Goal: Information Seeking & Learning: Learn about a topic

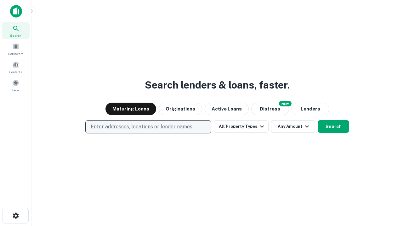
click at [148, 127] on p "Enter addresses, locations or lender names" at bounding box center [142, 127] width 102 height 8
type input "**********"
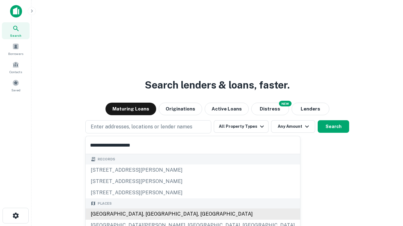
click at [150, 214] on div "[GEOGRAPHIC_DATA], [GEOGRAPHIC_DATA], [GEOGRAPHIC_DATA]" at bounding box center [193, 214] width 214 height 11
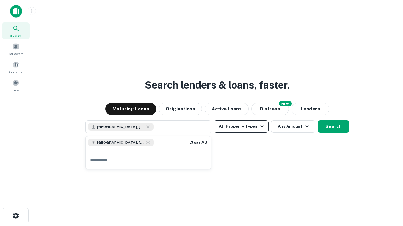
click at [241, 127] on button "All Property Types" at bounding box center [241, 126] width 55 height 13
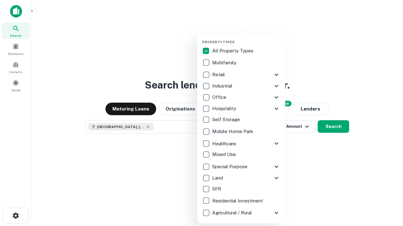
click at [246, 38] on button "button" at bounding box center [246, 38] width 88 height 0
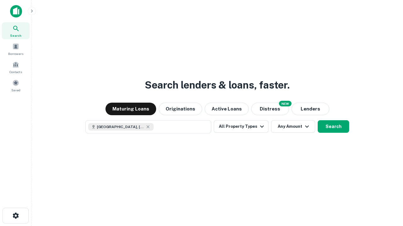
scroll to position [10, 0]
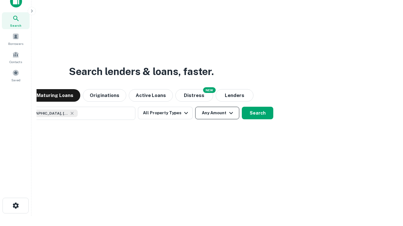
click at [195, 107] on button "Any Amount" at bounding box center [217, 113] width 44 height 13
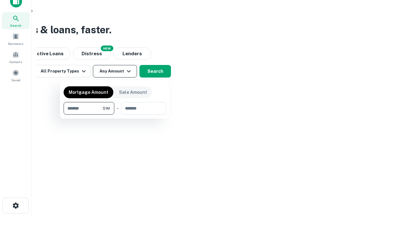
type input "*******"
click at [115, 115] on button "button" at bounding box center [115, 115] width 103 height 0
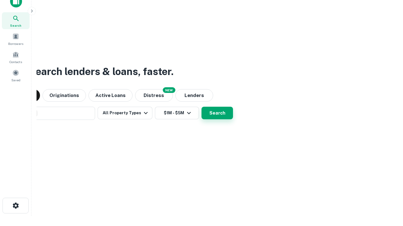
click at [201, 107] on button "Search" at bounding box center [216, 113] width 31 height 13
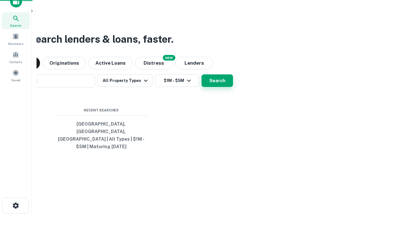
scroll to position [20, 178]
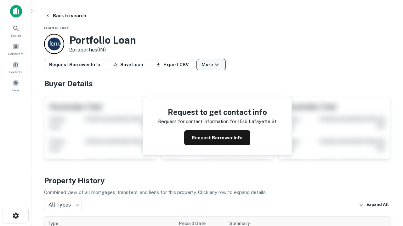
click at [211, 65] on button "More" at bounding box center [210, 64] width 29 height 11
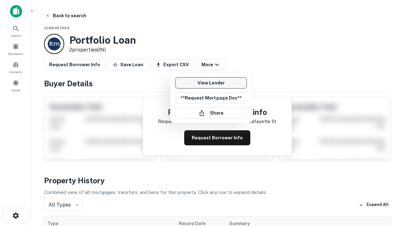
click at [211, 83] on link "View Lender" at bounding box center [210, 82] width 71 height 11
